Goal: Task Accomplishment & Management: Complete application form

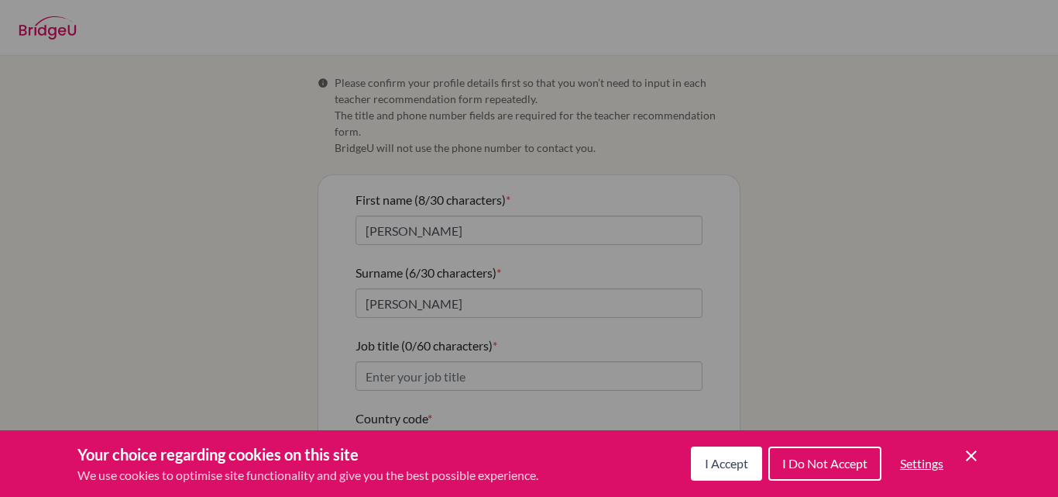
click at [267, 287] on div "Cookie Preferences" at bounding box center [529, 248] width 1058 height 497
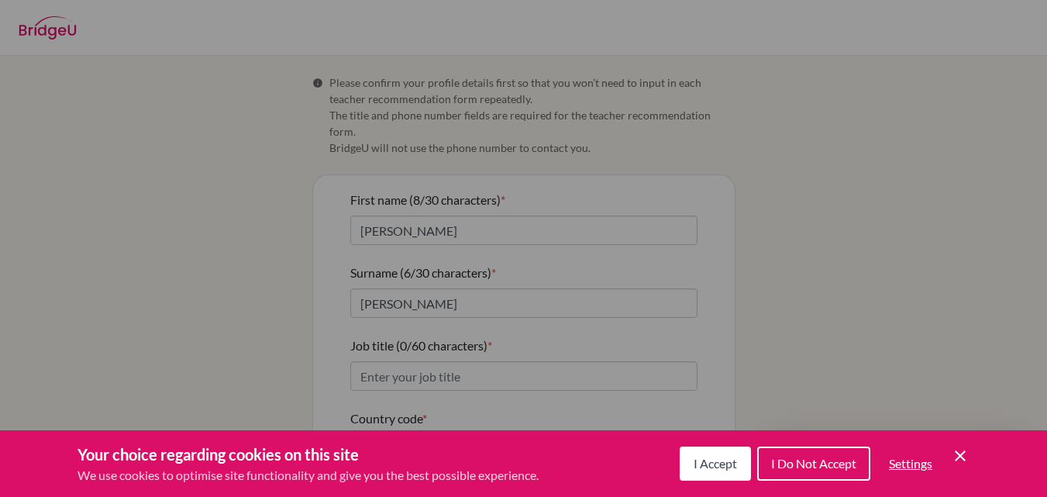
click at [758, 260] on div "Cookie Preferences" at bounding box center [523, 248] width 1047 height 497
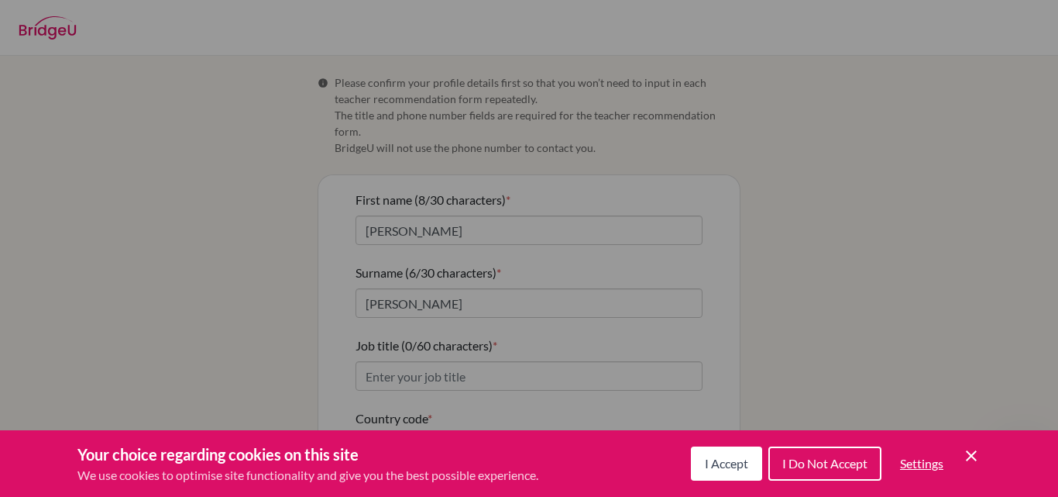
click at [697, 462] on button "I Accept" at bounding box center [726, 463] width 71 height 34
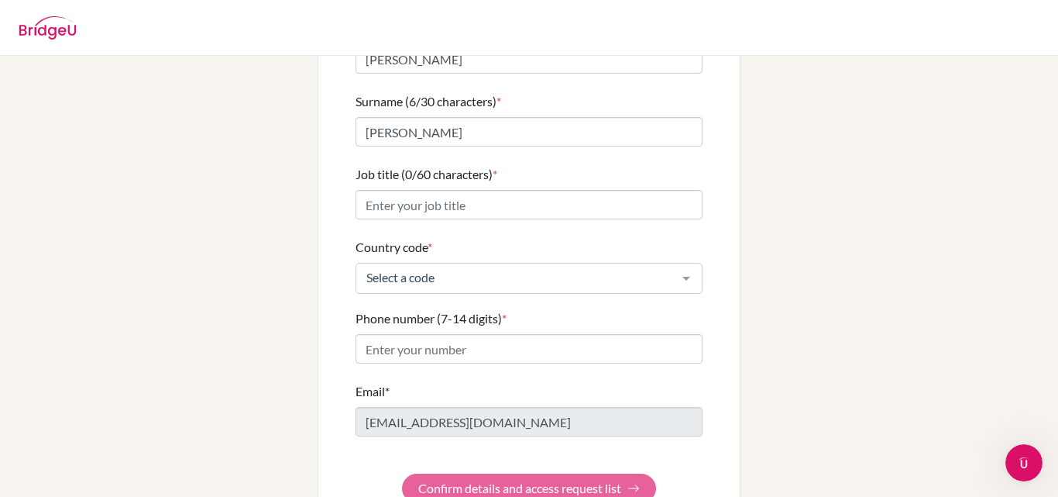
scroll to position [196, 0]
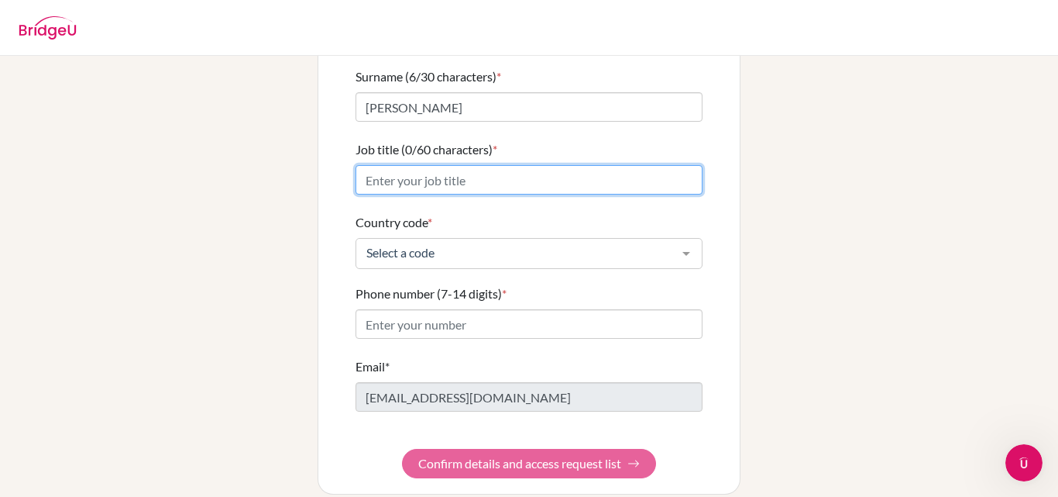
click at [656, 165] on input "Job title (0/60 characters) *" at bounding box center [529, 179] width 347 height 29
type input "h"
type input "HOD OF MATHEMATICS AND MATHEMATICS DUCATOR"
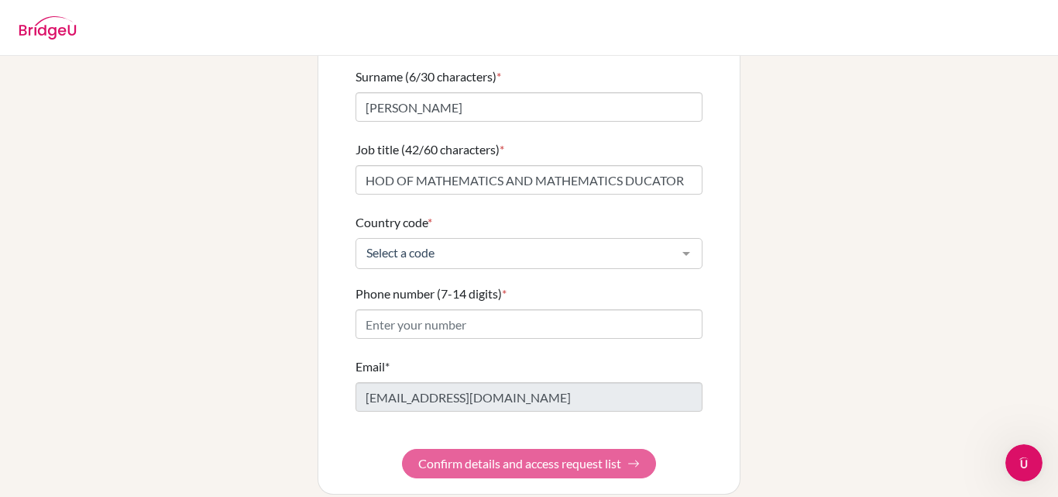
click at [688, 239] on div at bounding box center [686, 253] width 31 height 29
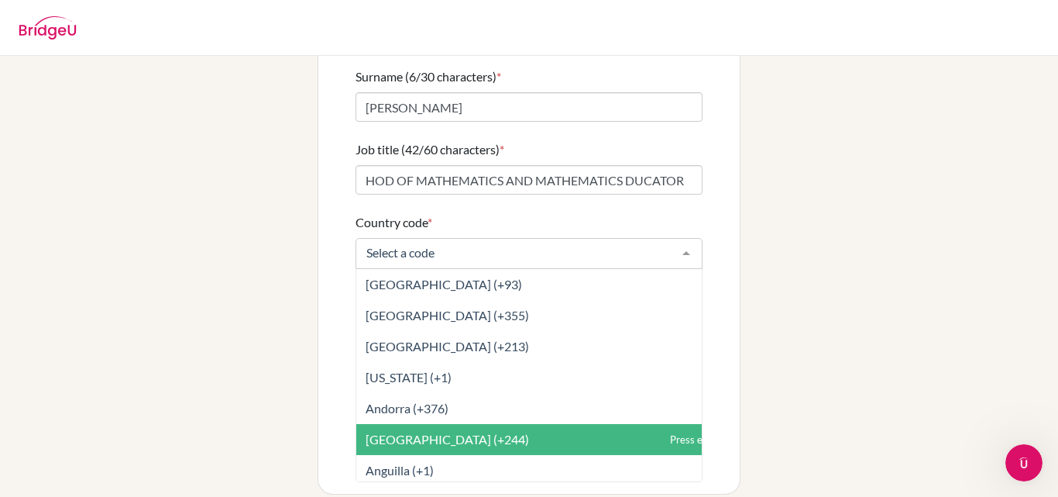
scroll to position [182, 0]
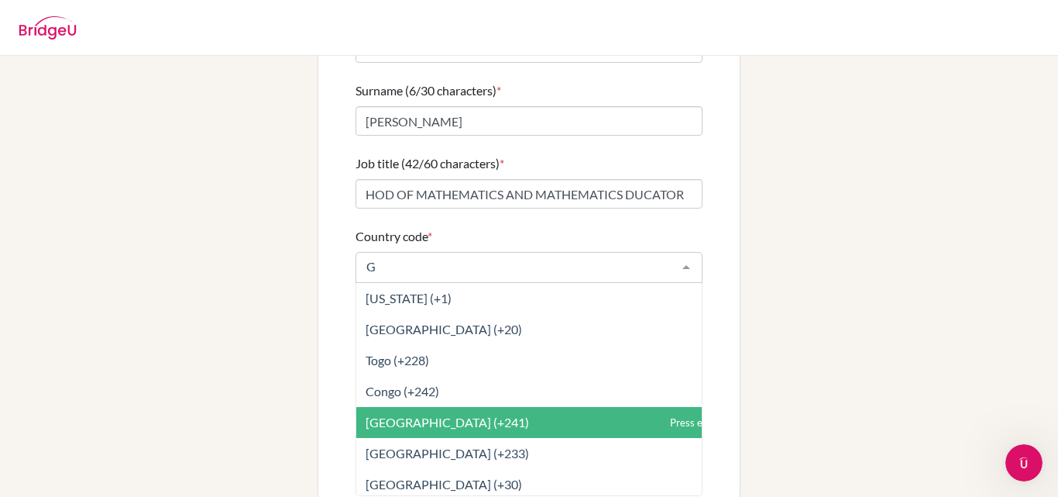
type input "GH"
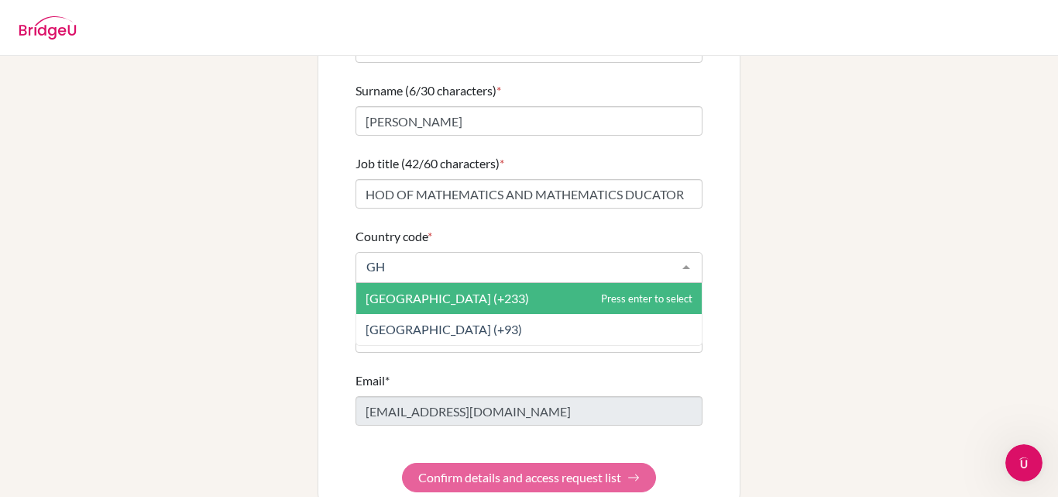
click at [390, 291] on span "[GEOGRAPHIC_DATA] (+233)" at bounding box center [447, 298] width 163 height 15
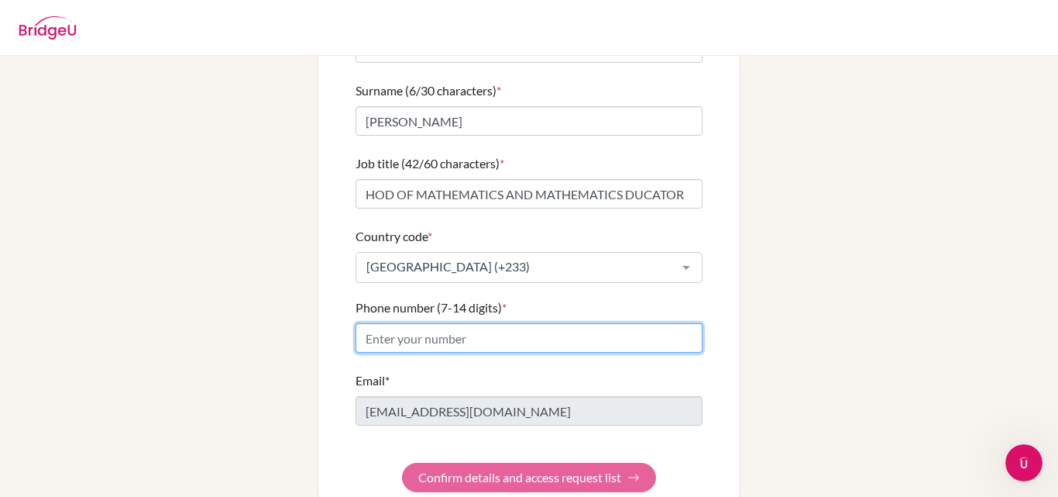
click at [469, 329] on input "Phone number (7-14 digits) *" at bounding box center [529, 337] width 347 height 29
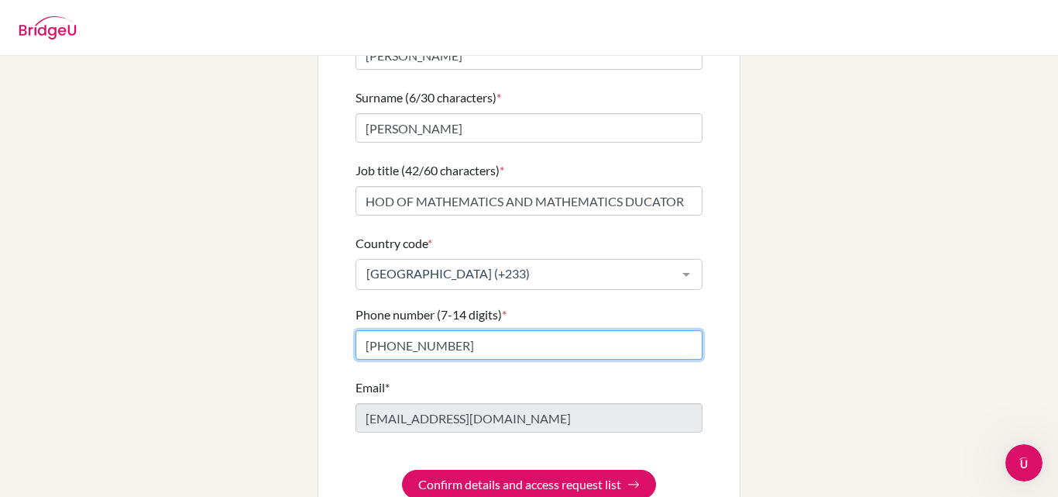
scroll to position [196, 0]
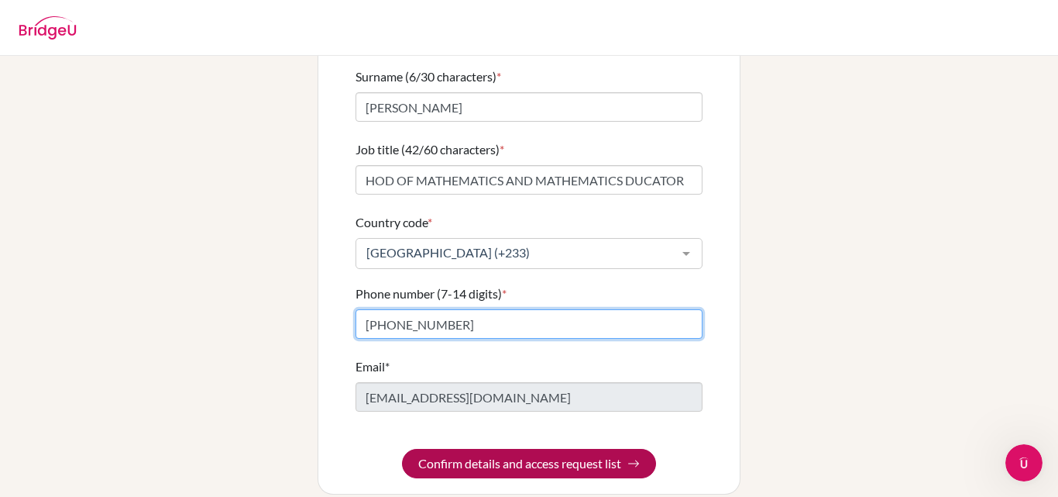
type input "[PHONE_NUMBER]"
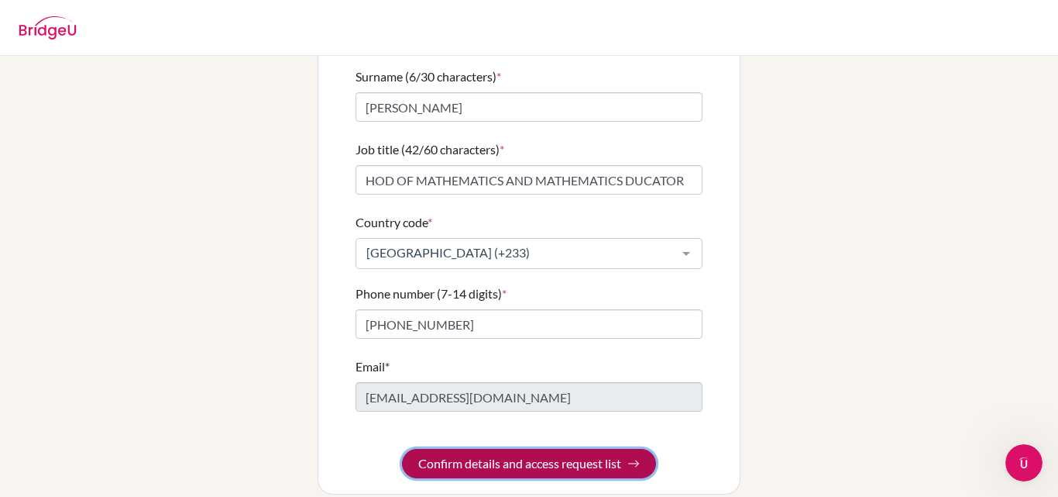
click at [567, 449] on button "Confirm details and access request list" at bounding box center [529, 463] width 254 height 29
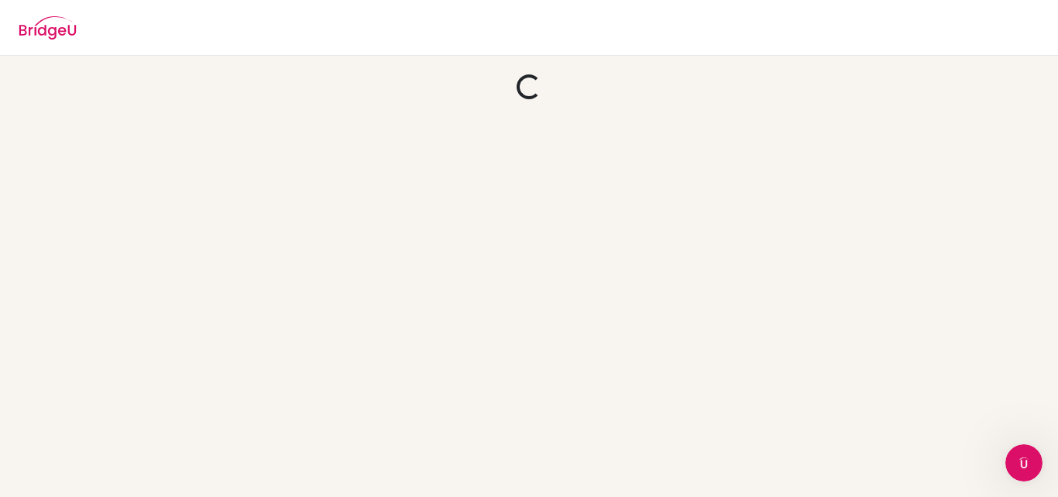
scroll to position [0, 0]
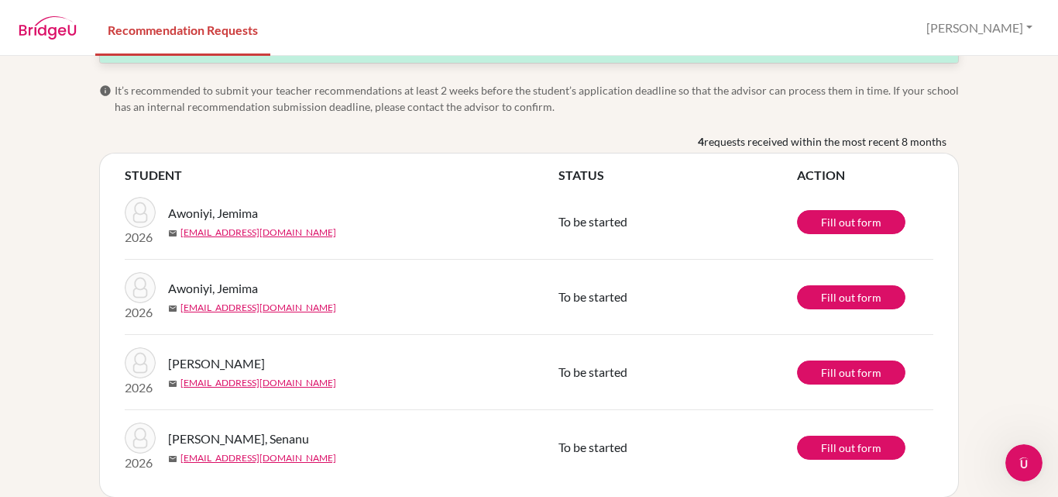
scroll to position [67, 0]
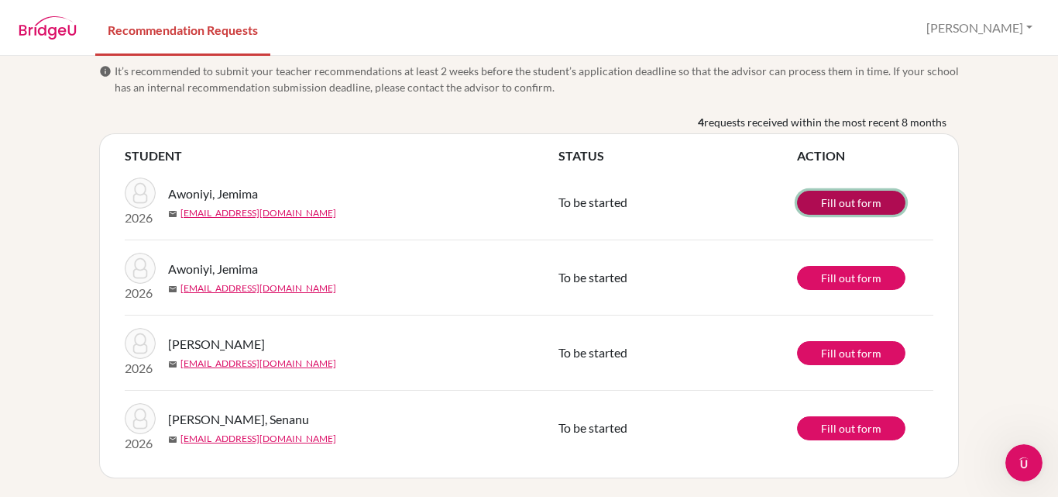
click at [863, 204] on link "Fill out form" at bounding box center [851, 203] width 108 height 24
